Goal: Task Accomplishment & Management: Manage account settings

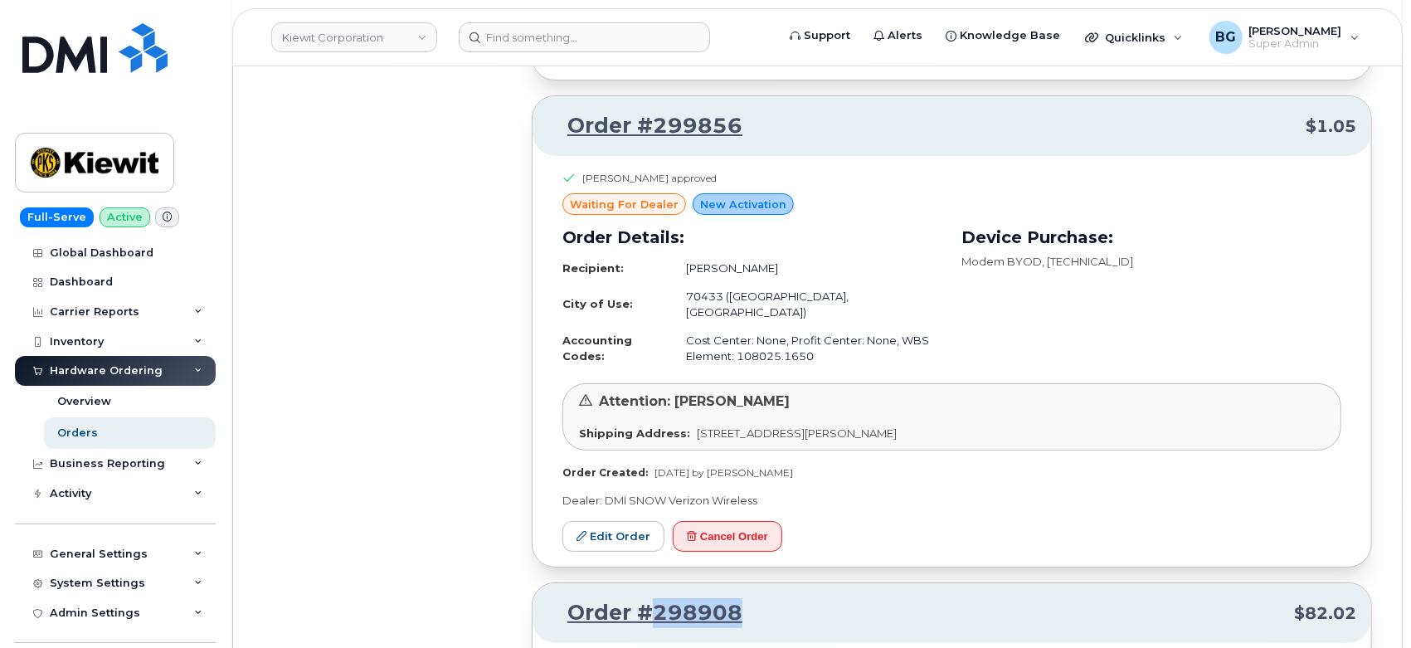
scroll to position [42277, 0]
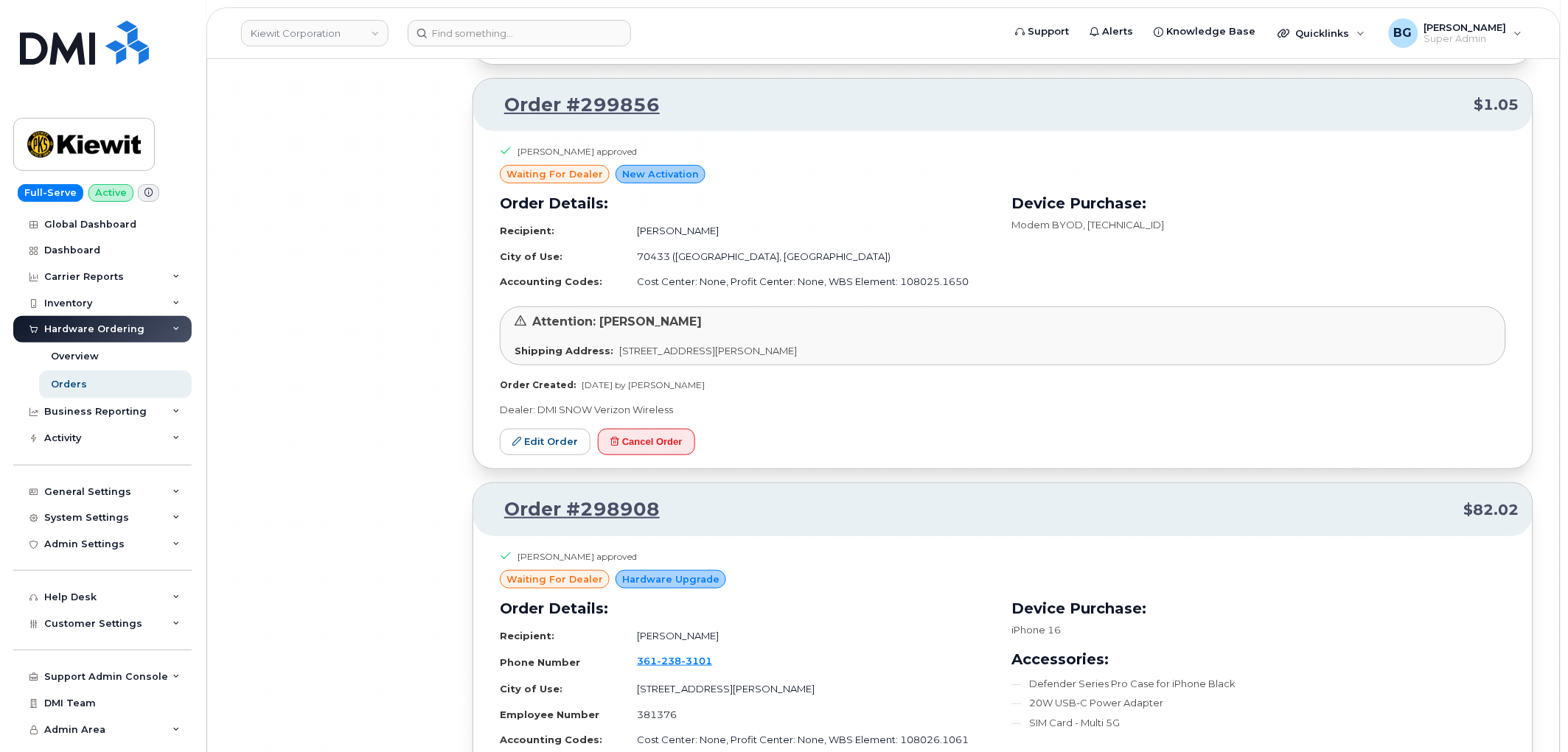
scroll to position [36443, 0]
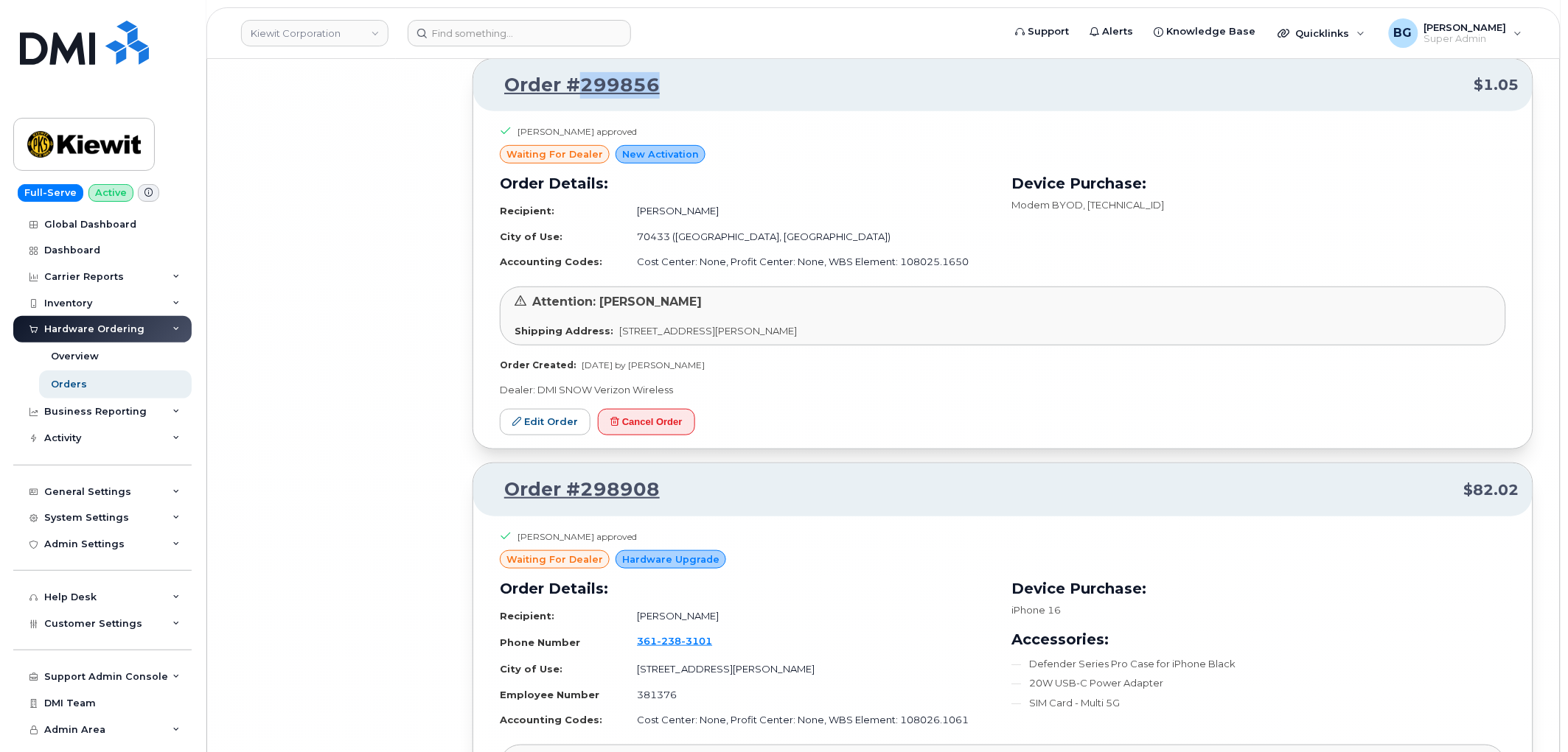
drag, startPoint x: 667, startPoint y: 120, endPoint x: 583, endPoint y: 119, distance: 84.0
click at [583, 99] on p "Order #299856 $1.05" at bounding box center [1003, 85] width 1032 height 27
copy link "299856"
drag, startPoint x: 655, startPoint y: 450, endPoint x: 850, endPoint y: 58, distance: 437.8
click at [655, 436] on button "Cancel Order" at bounding box center [647, 422] width 98 height 28
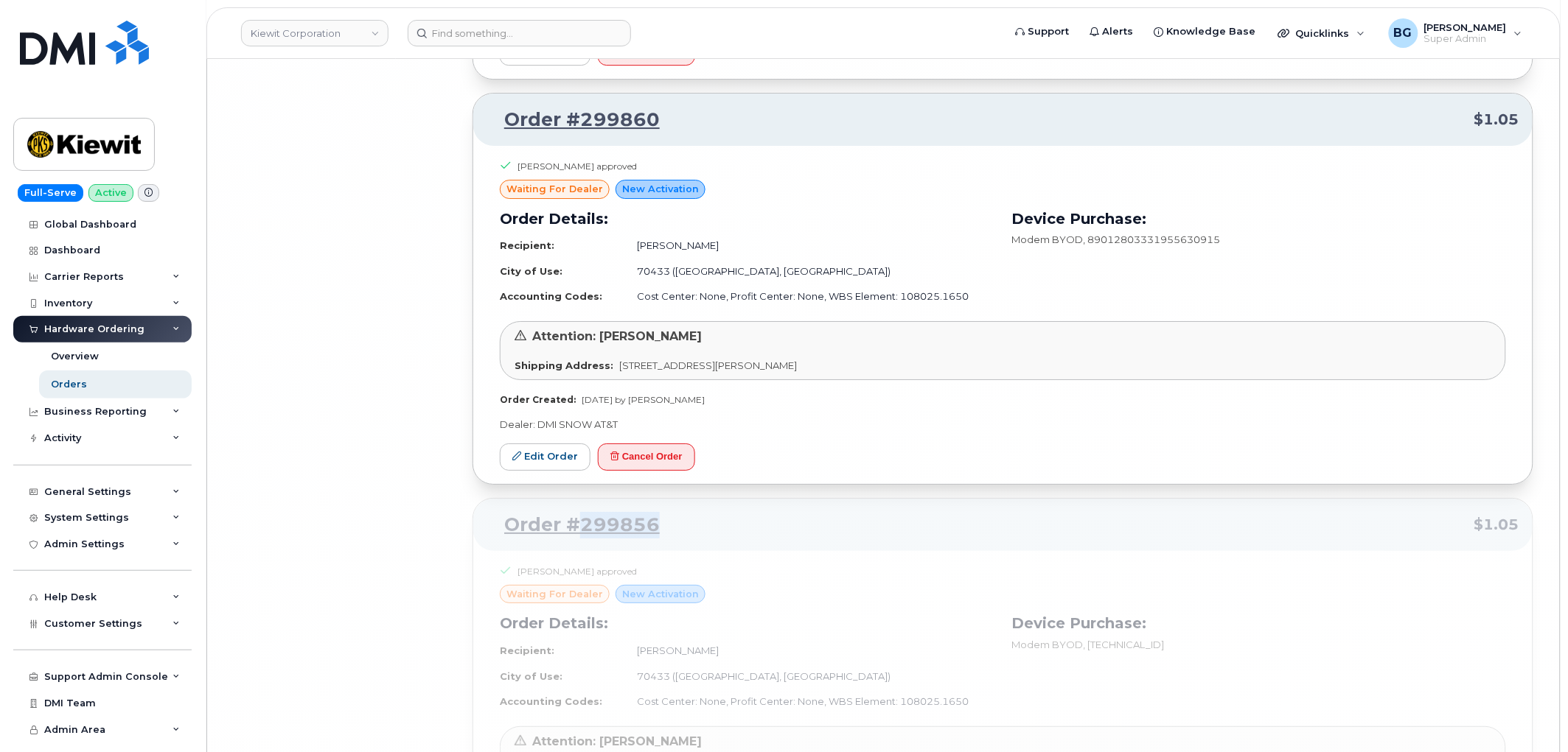
scroll to position [35952, 0]
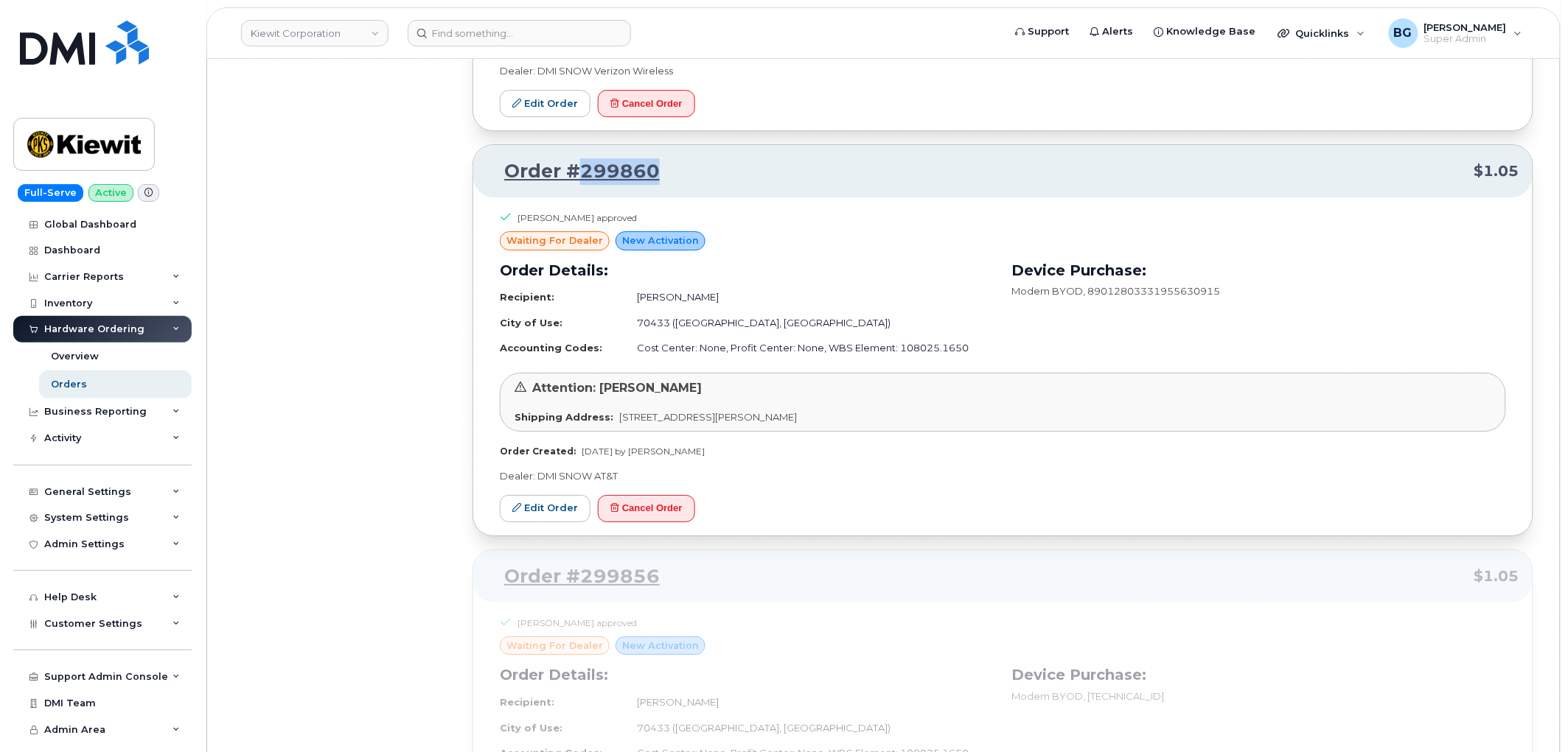
drag, startPoint x: 665, startPoint y: 205, endPoint x: 578, endPoint y: 199, distance: 87.2
click at [578, 185] on p "Order #299860 $1.05" at bounding box center [1003, 171] width 1032 height 27
copy link "299860"
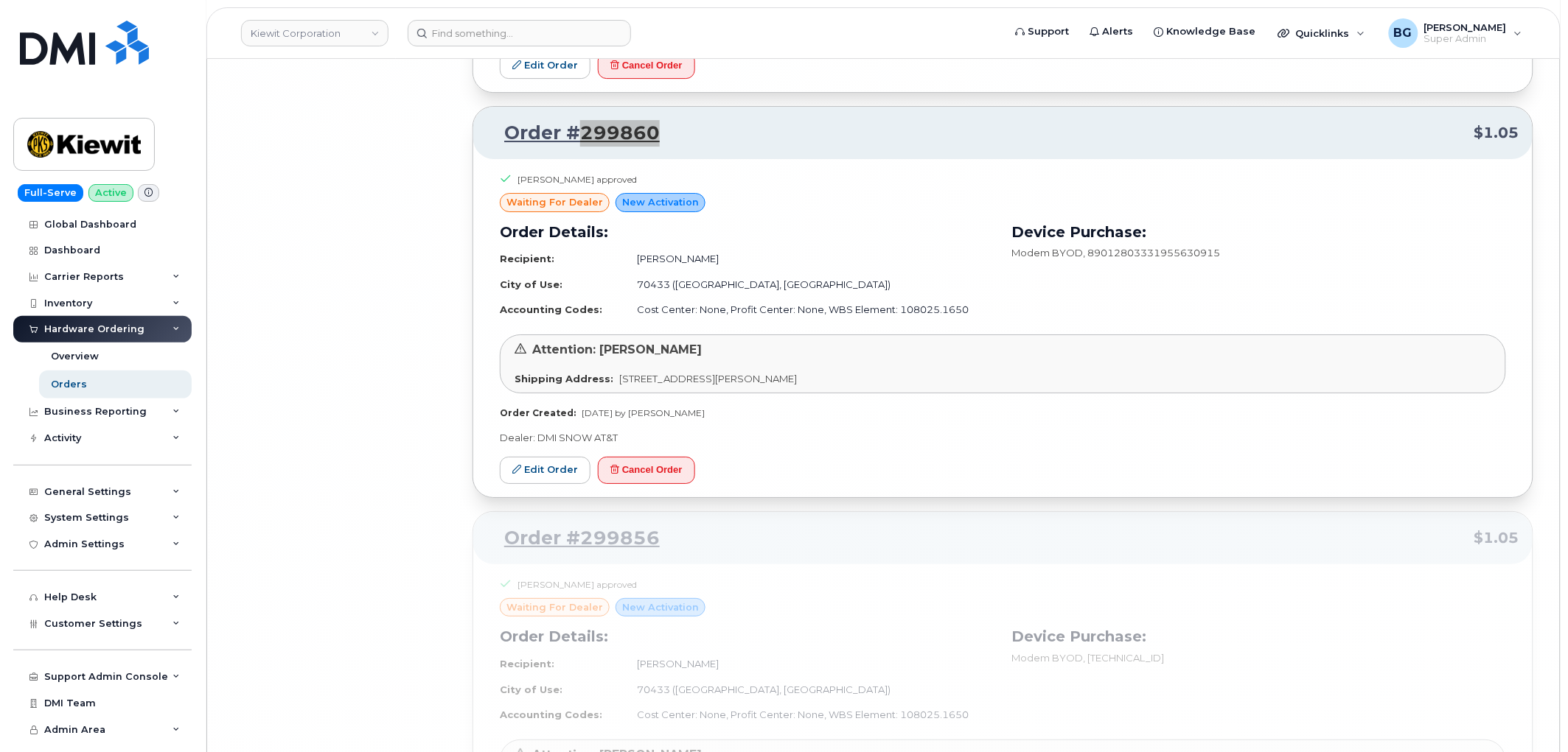
scroll to position [36006, 0]
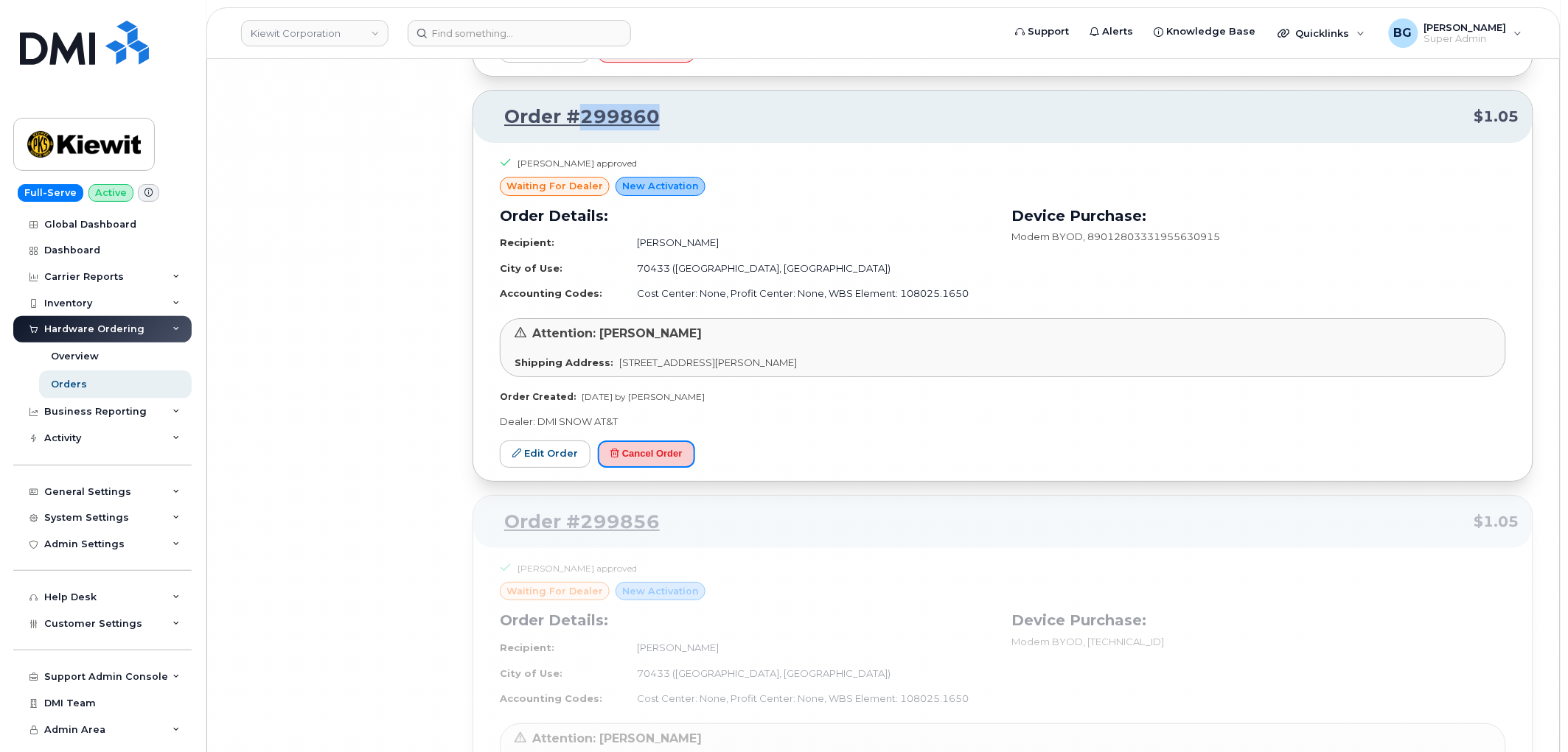
drag, startPoint x: 666, startPoint y: 484, endPoint x: 855, endPoint y: 55, distance: 468.8
click at [666, 468] on button "Cancel Order" at bounding box center [647, 454] width 98 height 28
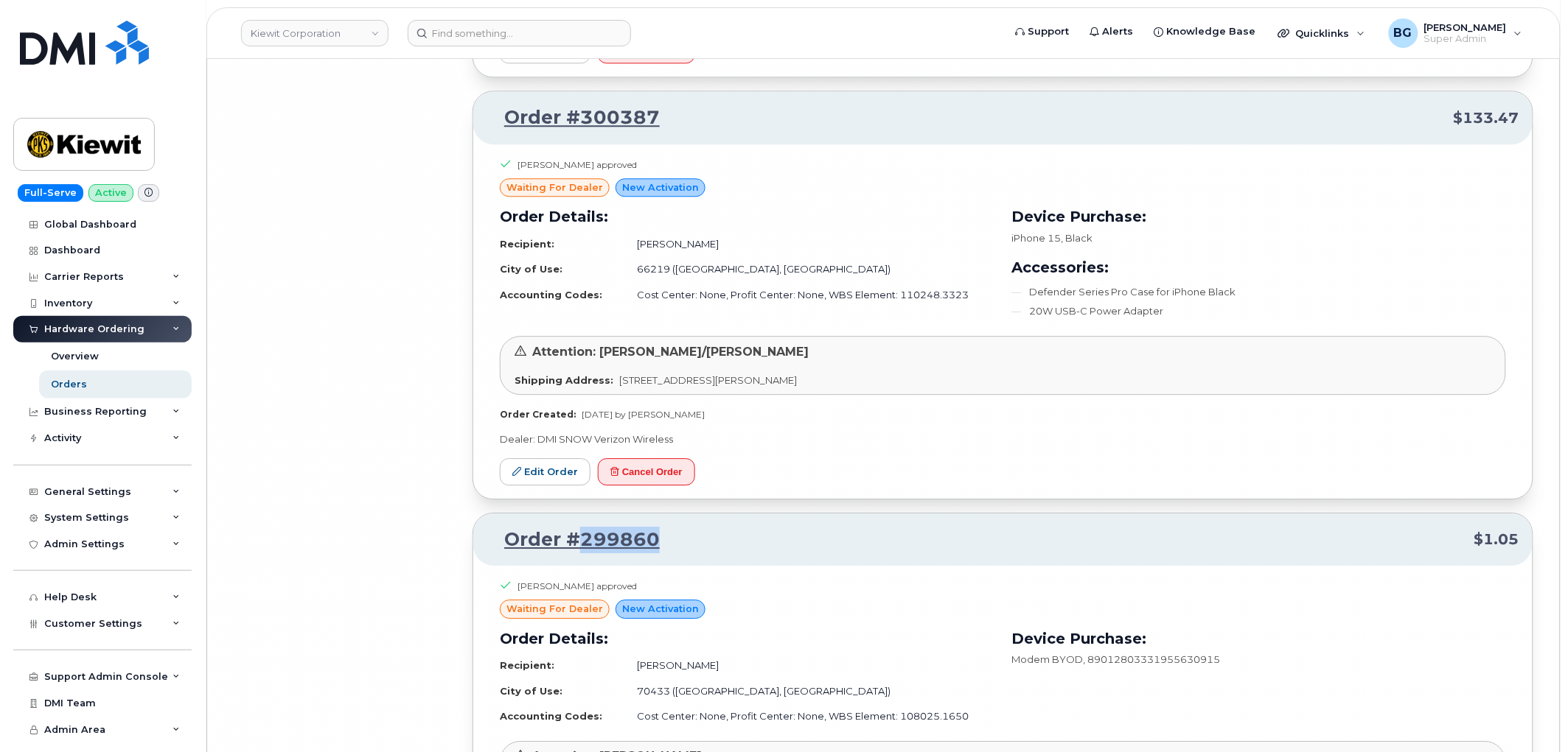
scroll to position [35570, 0]
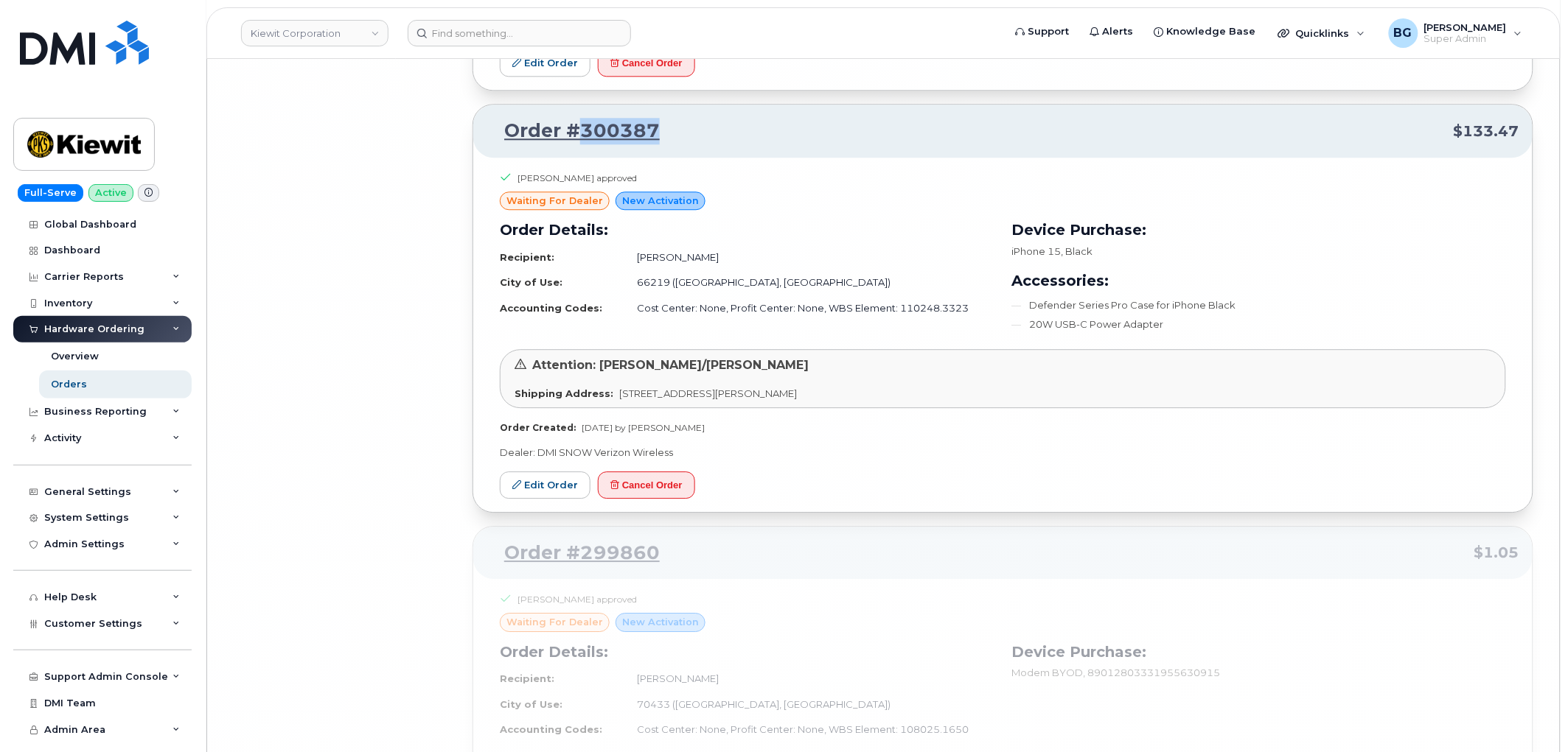
drag, startPoint x: 660, startPoint y: 162, endPoint x: 578, endPoint y: 162, distance: 82.0
click at [578, 145] on p "Order #300387 $133.47" at bounding box center [1003, 131] width 1032 height 27
copy link "300387"
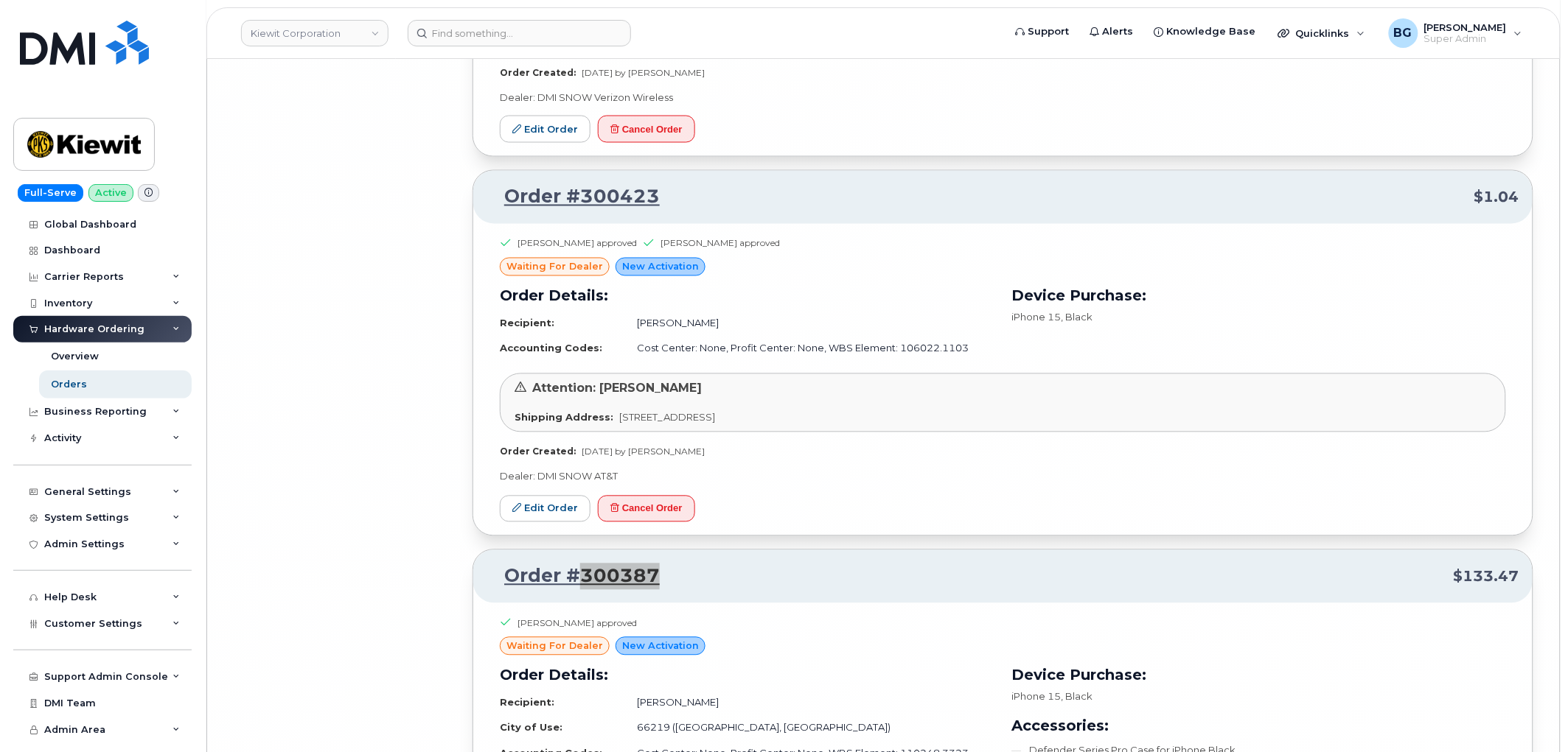
scroll to position [35079, 0]
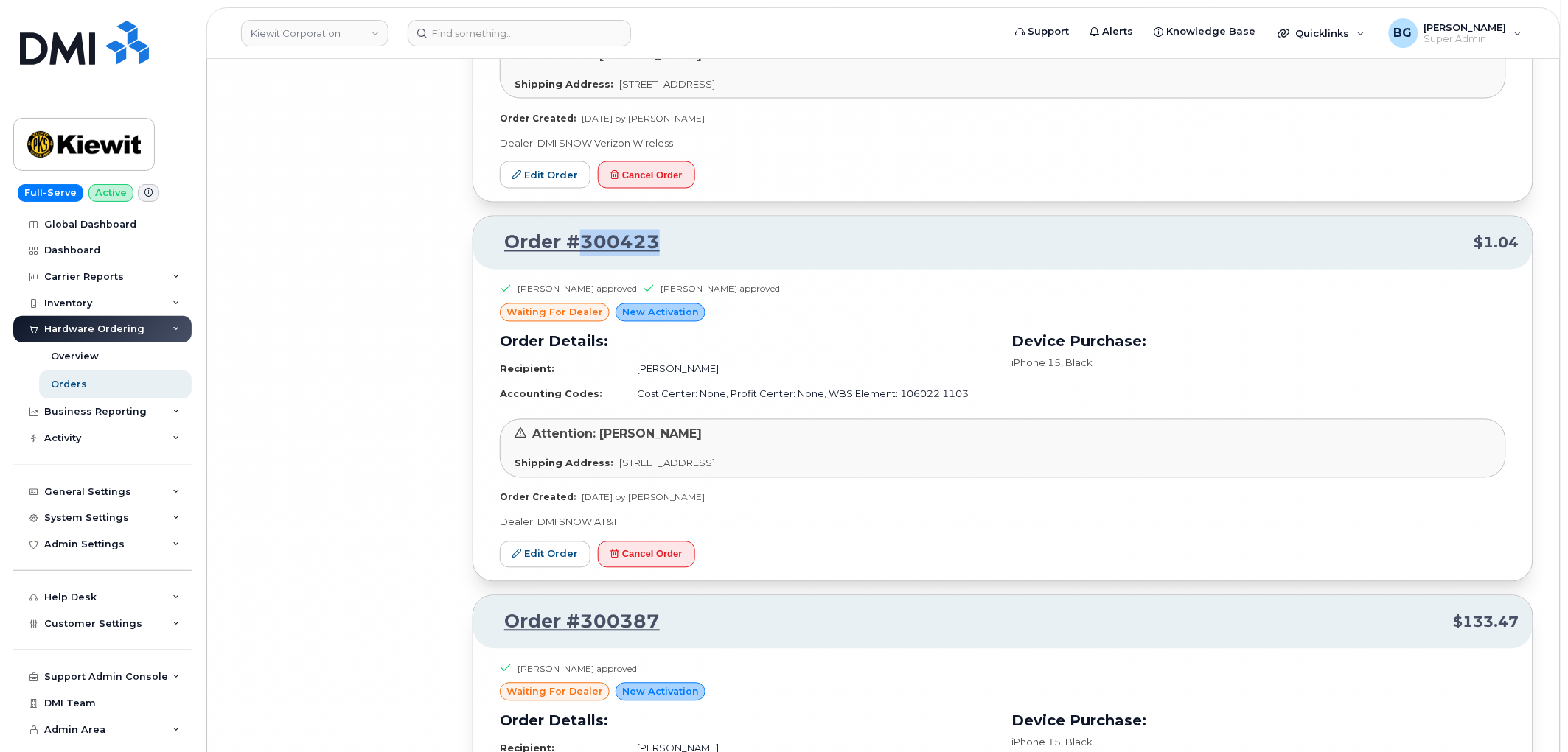
drag, startPoint x: 668, startPoint y: 274, endPoint x: 629, endPoint y: 321, distance: 61.1
click at [580, 257] on p "Order #300423 $1.04" at bounding box center [1003, 243] width 1032 height 27
copy link "300423"
drag, startPoint x: 657, startPoint y: 573, endPoint x: 850, endPoint y: 56, distance: 551.8
click at [658, 568] on button "Cancel Order" at bounding box center [647, 555] width 98 height 28
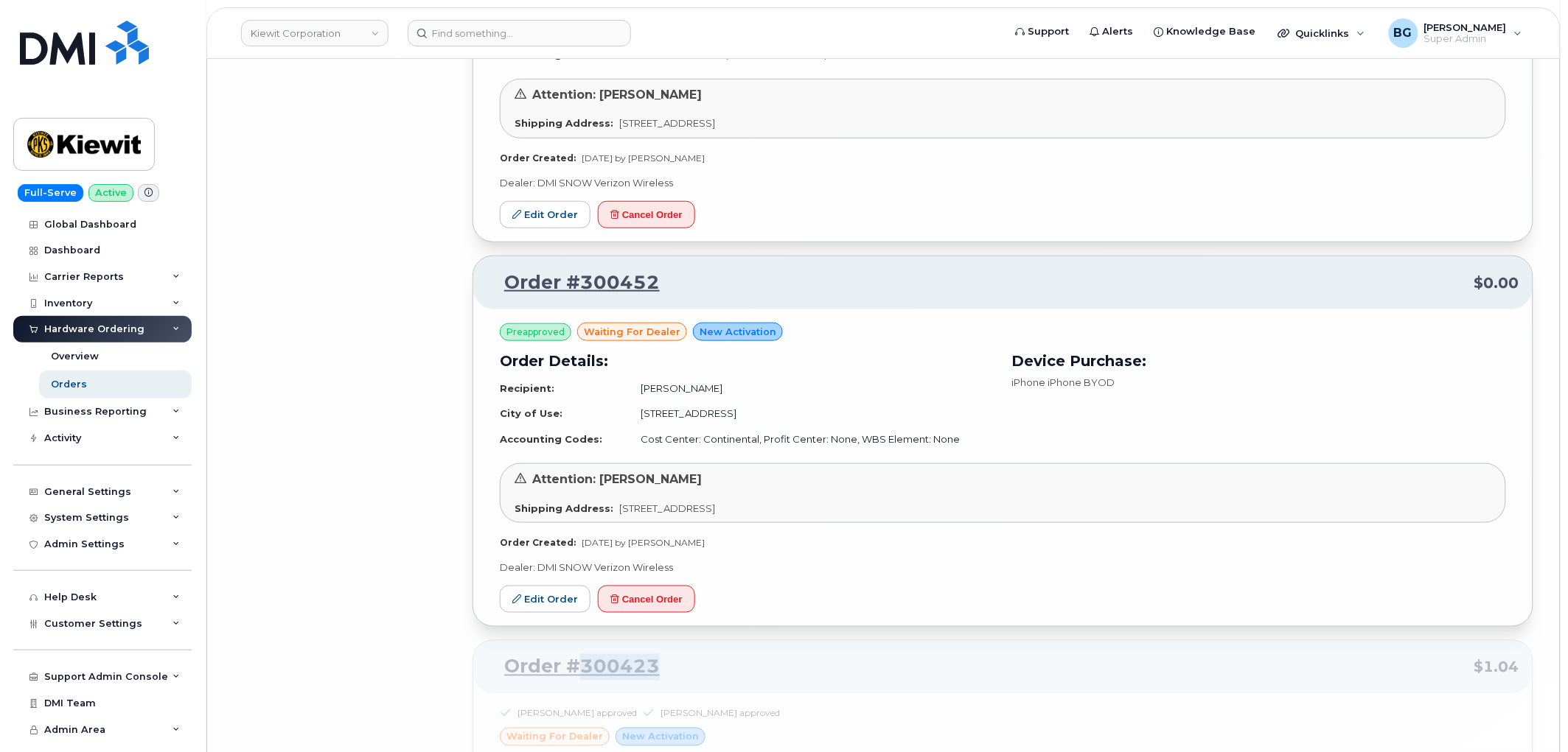
scroll to position [34643, 0]
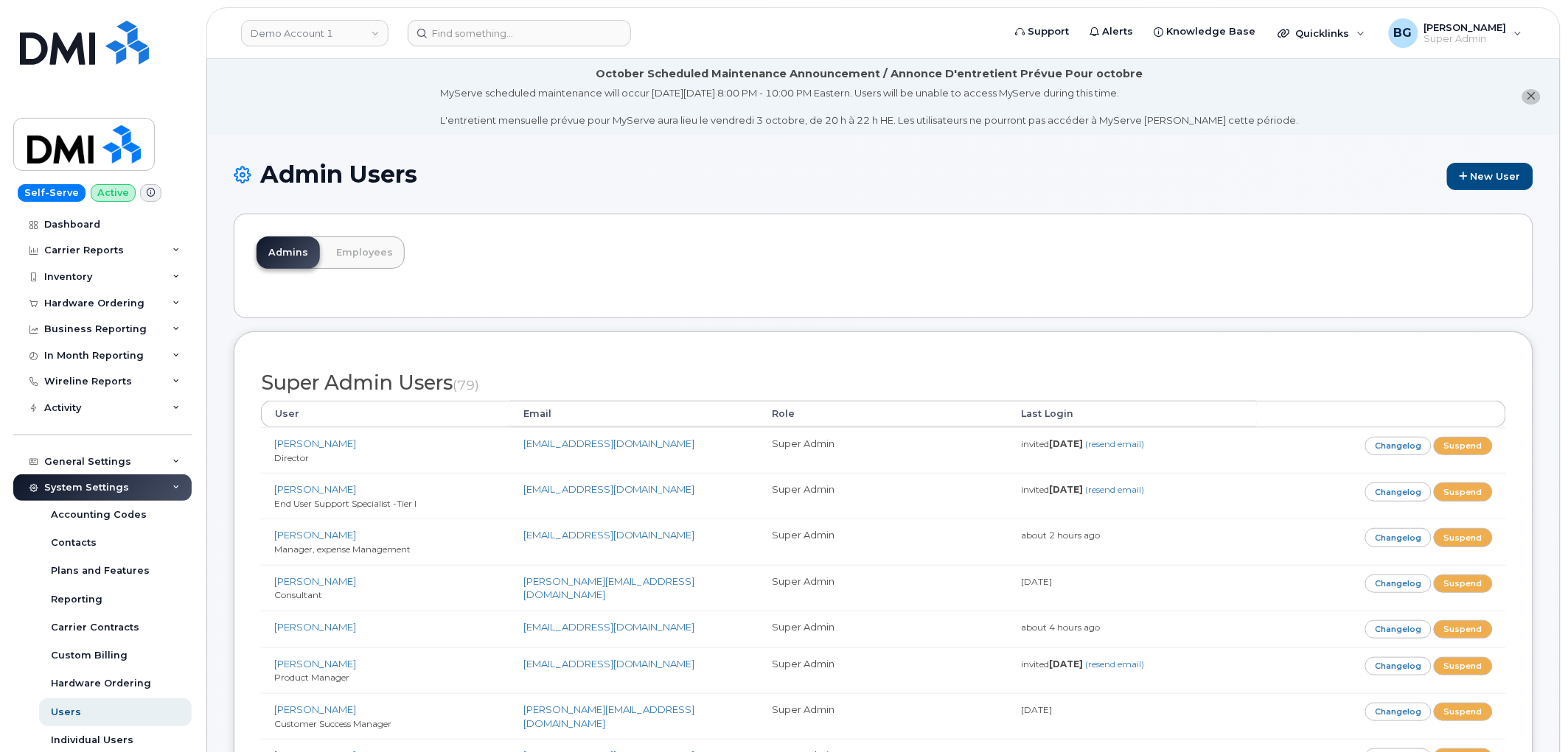
scroll to position [4867, 0]
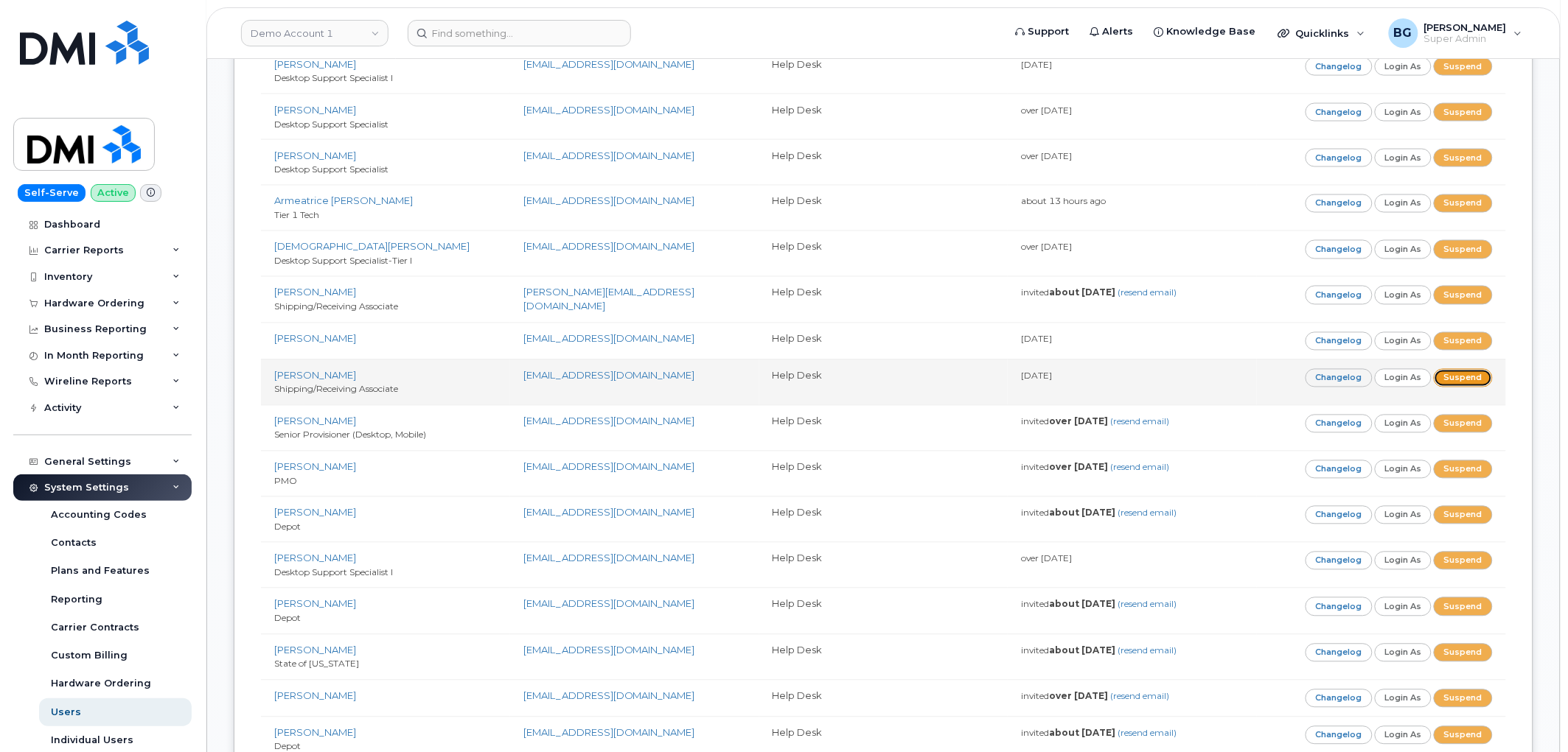
click at [1469, 378] on link "Suspend" at bounding box center [1463, 378] width 59 height 19
